Goal: Task Accomplishment & Management: Manage account settings

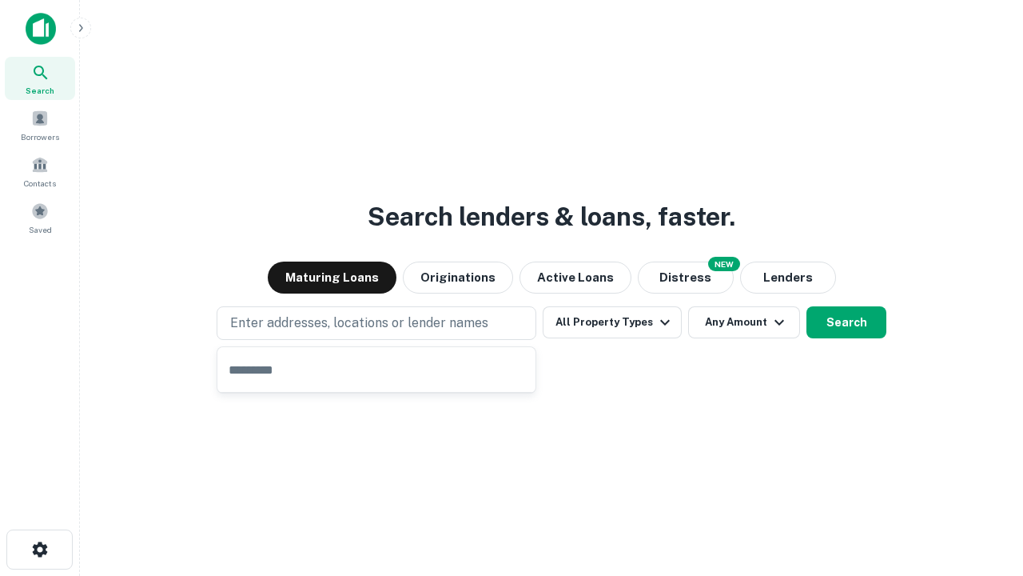
type input "**********"
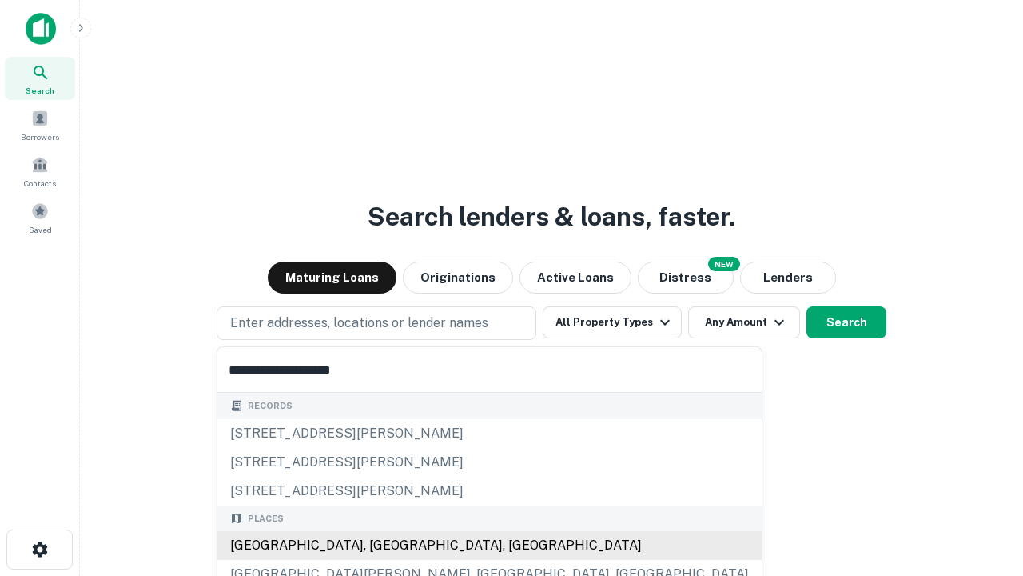
click at [382, 545] on div "Santa Monica, CA, USA" at bounding box center [489, 545] width 544 height 29
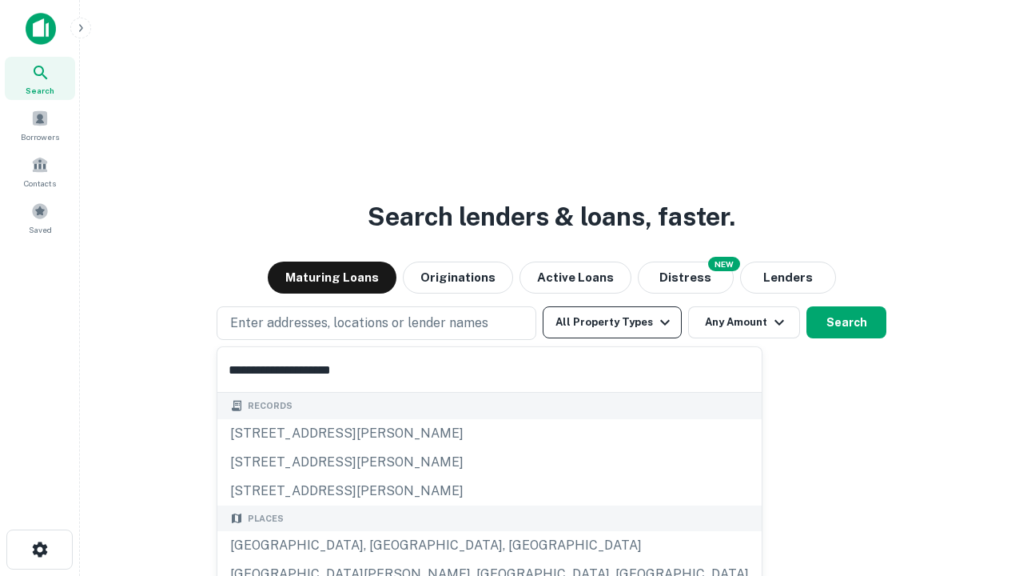
click at [612, 322] on button "All Property Types" at bounding box center [612, 322] width 139 height 32
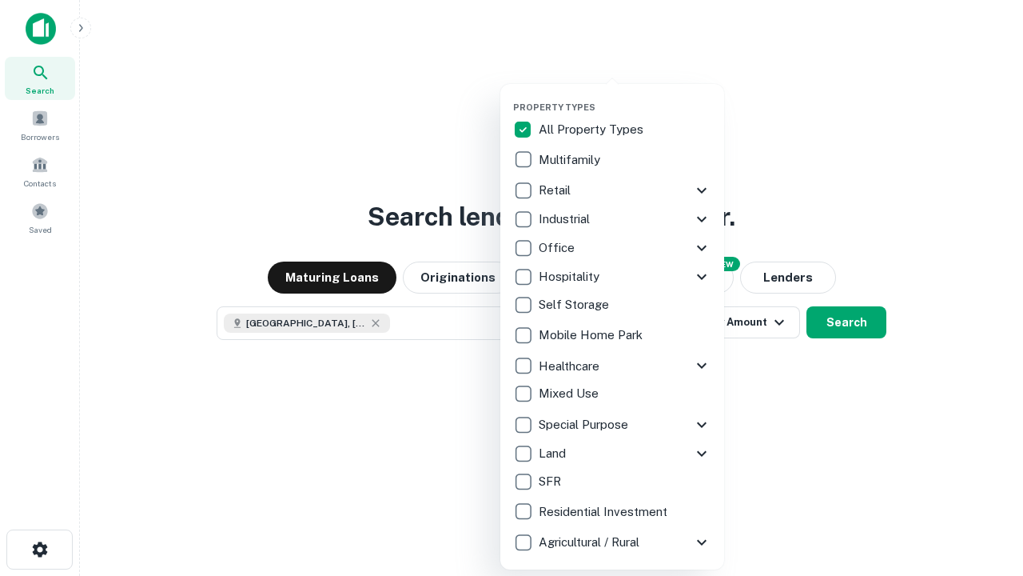
click at [625, 97] on button "button" at bounding box center [625, 97] width 224 height 1
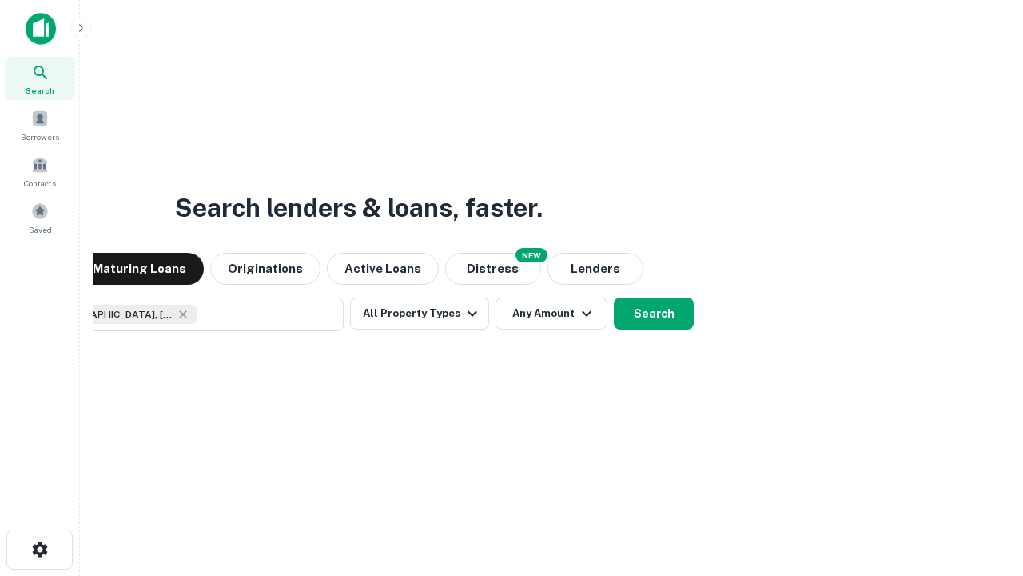
scroll to position [26, 0]
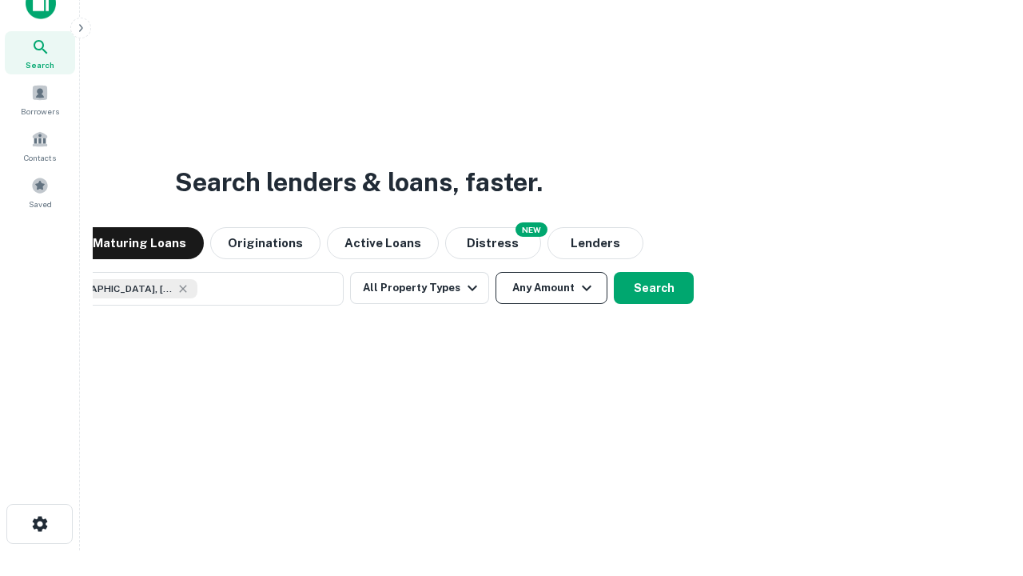
click at [496, 272] on button "Any Amount" at bounding box center [552, 288] width 112 height 32
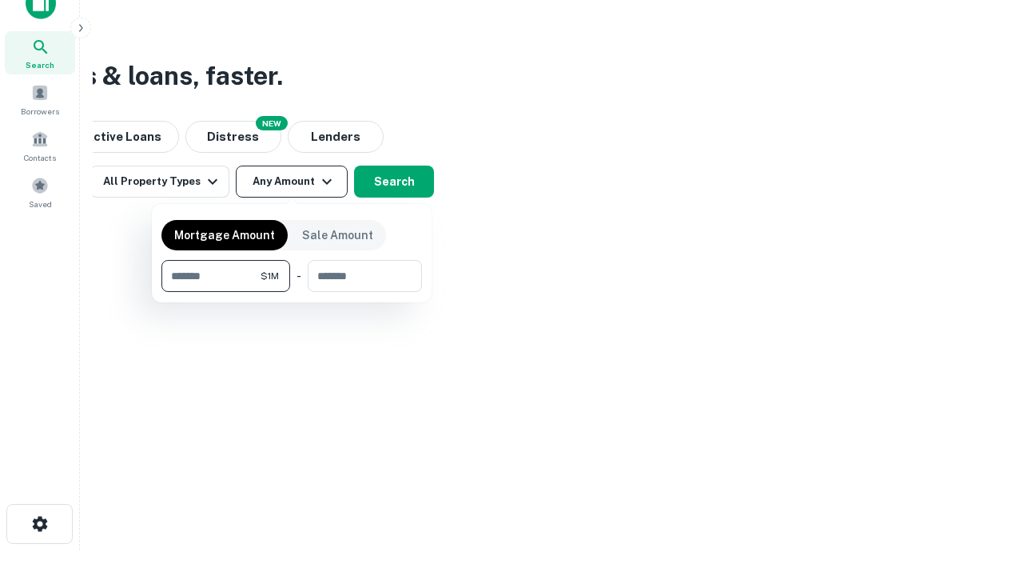
type input "*******"
click at [292, 292] on button "button" at bounding box center [291, 292] width 261 height 1
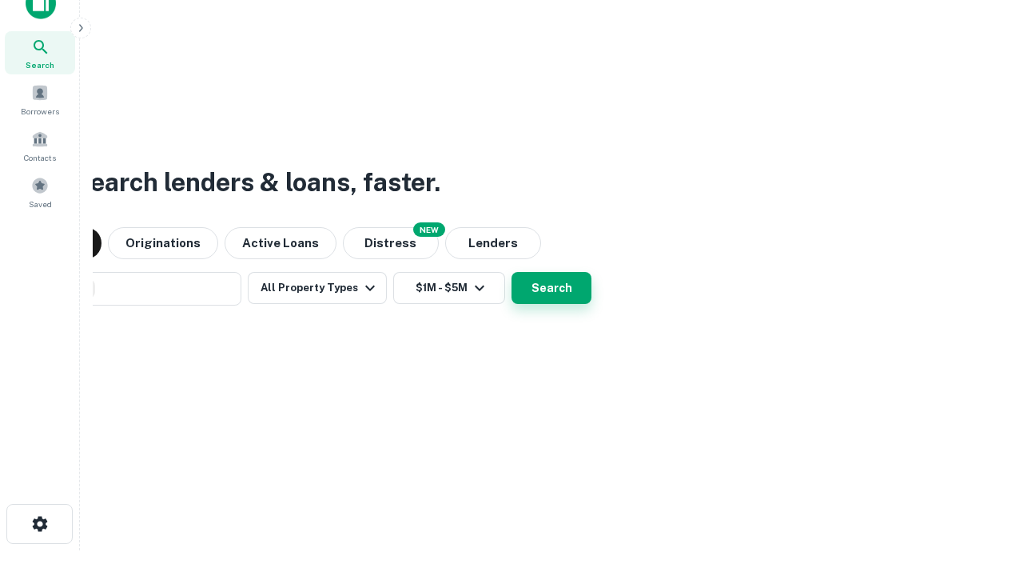
click at [512, 272] on button "Search" at bounding box center [552, 288] width 80 height 32
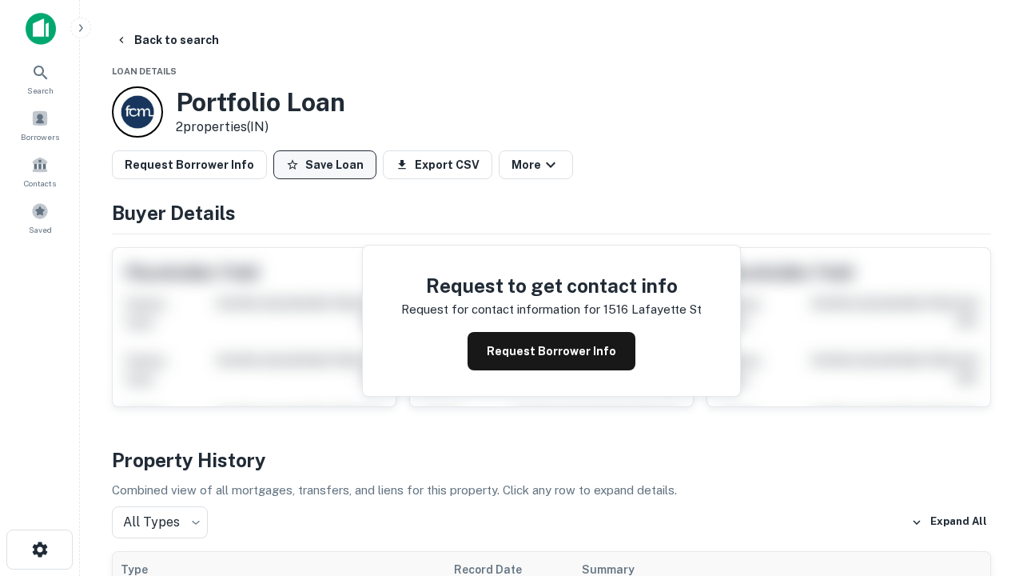
click at [325, 165] on button "Save Loan" at bounding box center [324, 164] width 103 height 29
click at [329, 165] on button "Loan Saved" at bounding box center [328, 164] width 110 height 29
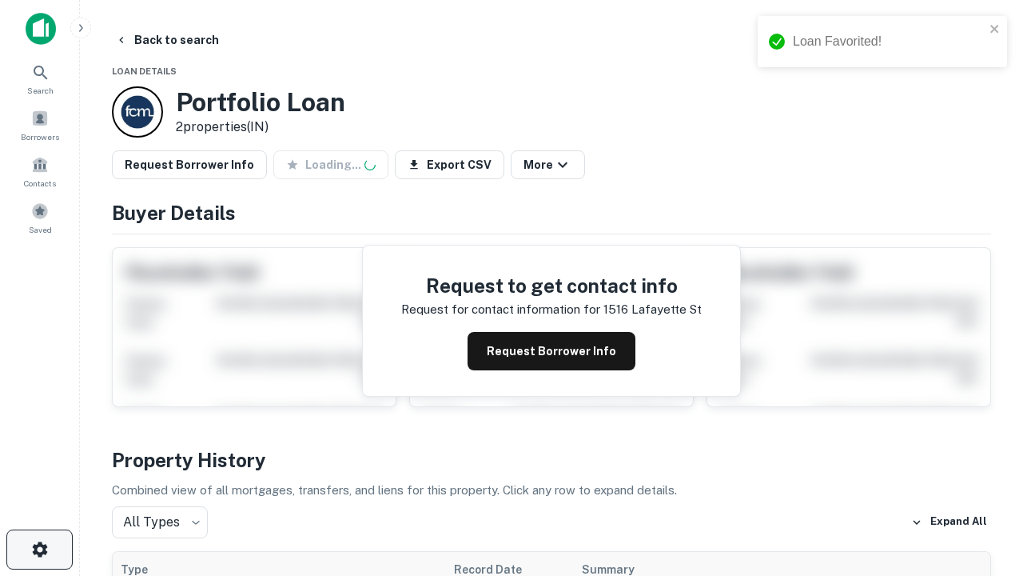
click at [39, 549] on icon "button" at bounding box center [39, 549] width 19 height 19
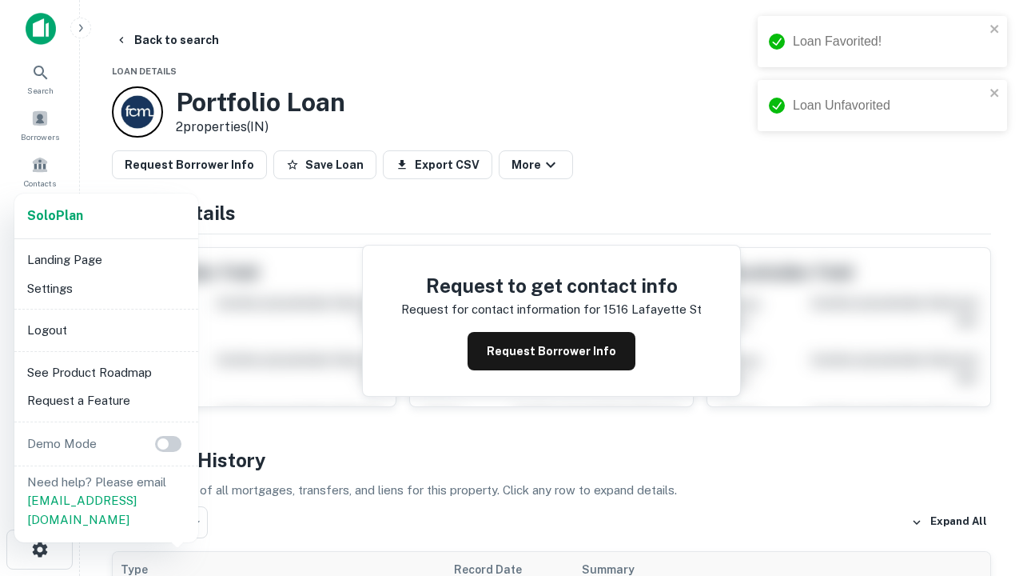
click at [106, 329] on li "Logout" at bounding box center [106, 330] width 171 height 29
